Goal: Find specific page/section: Find specific page/section

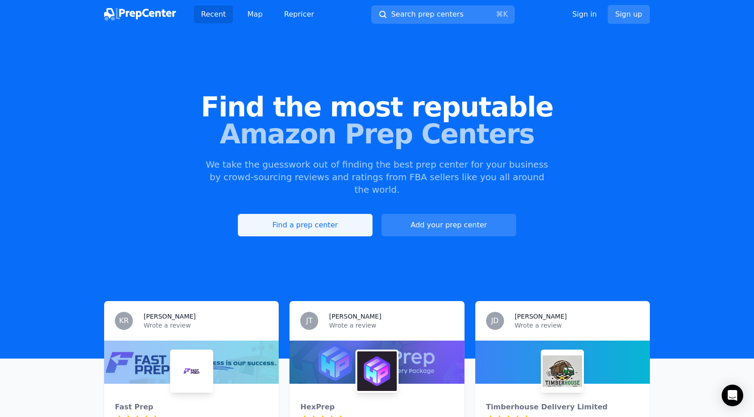
click at [340, 214] on link "Find a prep center" at bounding box center [305, 225] width 135 height 22
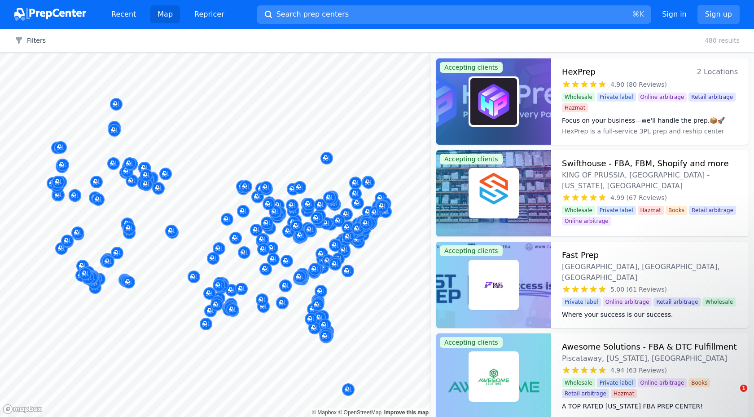
click at [376, 12] on button "Search prep centers ⌘ K" at bounding box center [454, 14] width 395 height 18
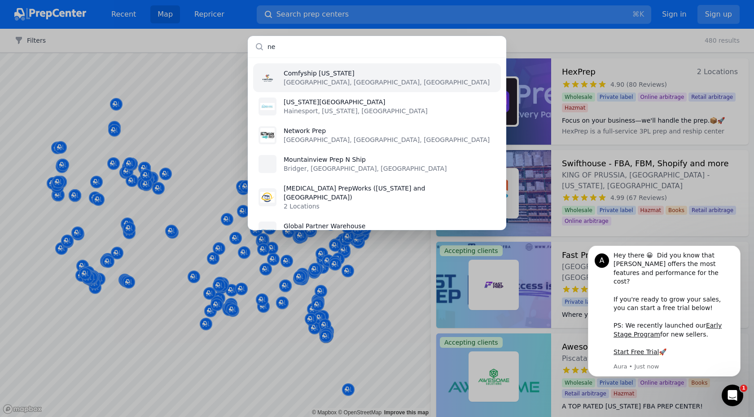
type input "n"
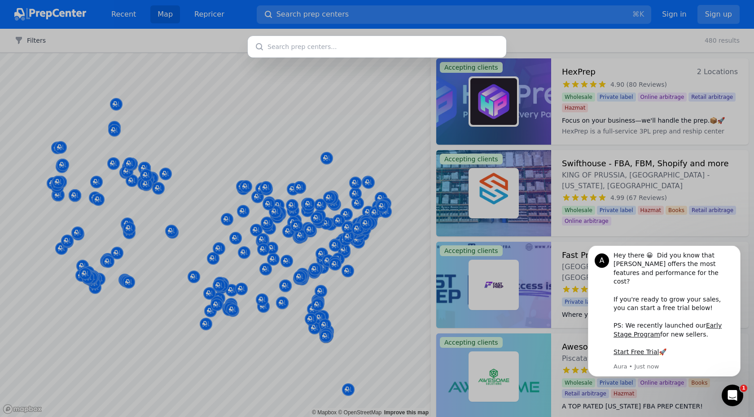
click at [348, 18] on div at bounding box center [377, 208] width 754 height 417
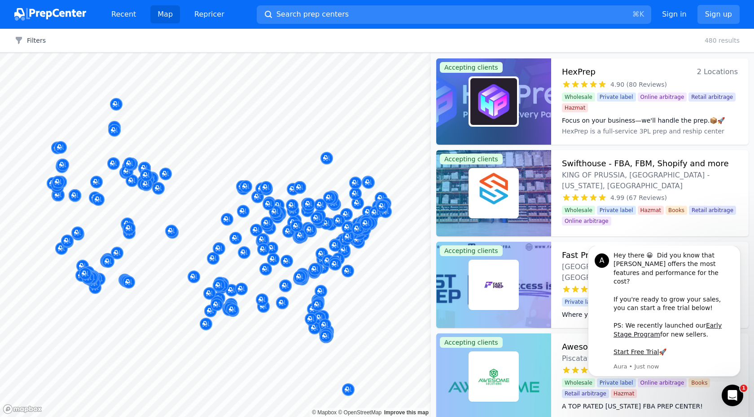
click at [348, 18] on button "Search prep centers ⌘ K" at bounding box center [454, 14] width 395 height 18
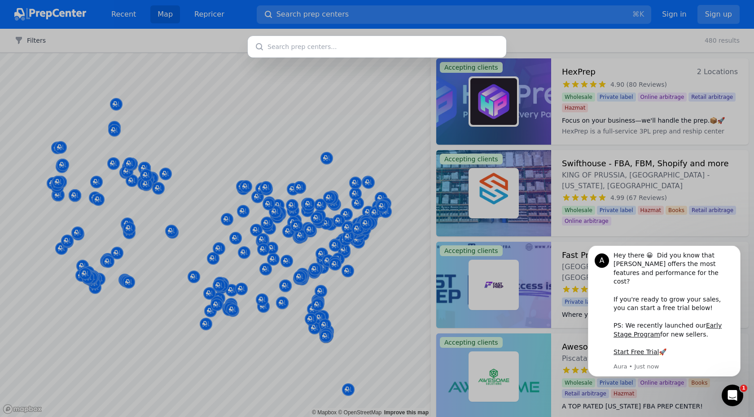
click at [308, 125] on div at bounding box center [377, 208] width 754 height 417
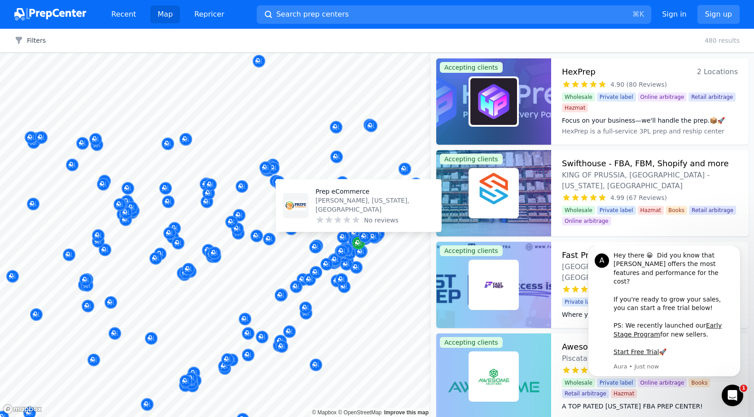
click at [355, 240] on icon "Map marker" at bounding box center [358, 242] width 7 height 9
click at [354, 196] on p "Prep eCommerce" at bounding box center [375, 191] width 119 height 9
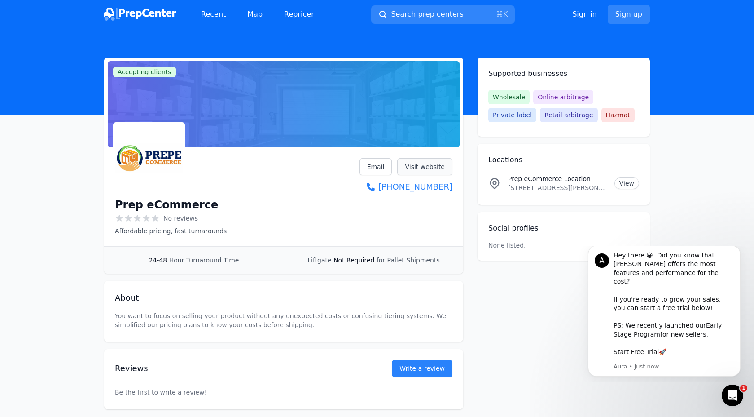
click at [428, 173] on link "Visit website" at bounding box center [424, 166] width 55 height 17
